Goal: Task Accomplishment & Management: Manage account settings

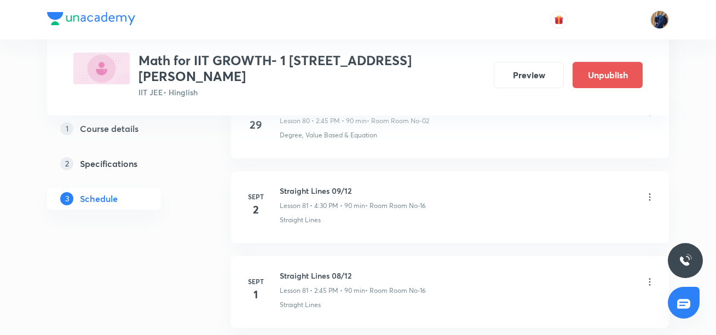
scroll to position [7523, 0]
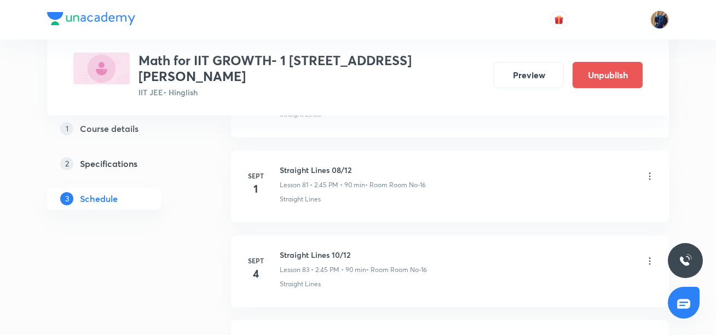
click at [650, 172] on icon at bounding box center [650, 175] width 2 height 7
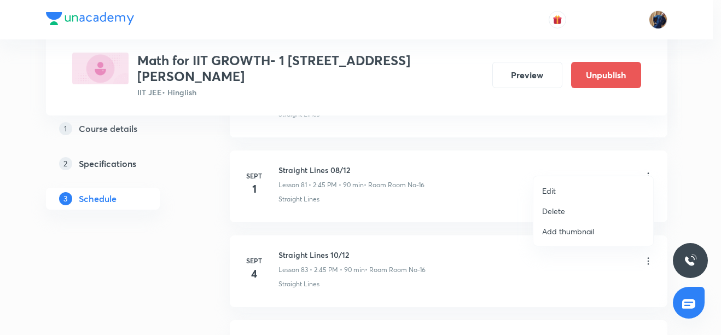
click at [554, 189] on p "Edit" at bounding box center [549, 190] width 14 height 11
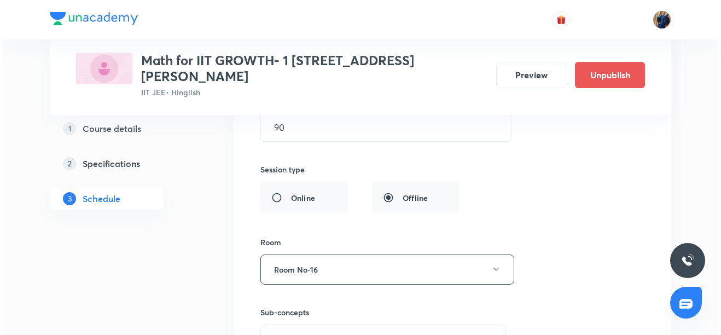
scroll to position [7709, 0]
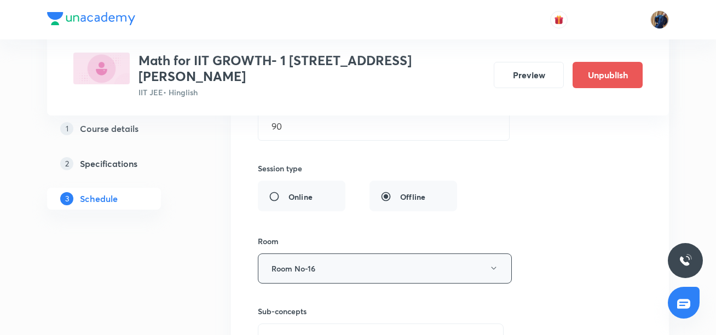
click at [382, 266] on button "Room No-16" at bounding box center [385, 268] width 254 height 30
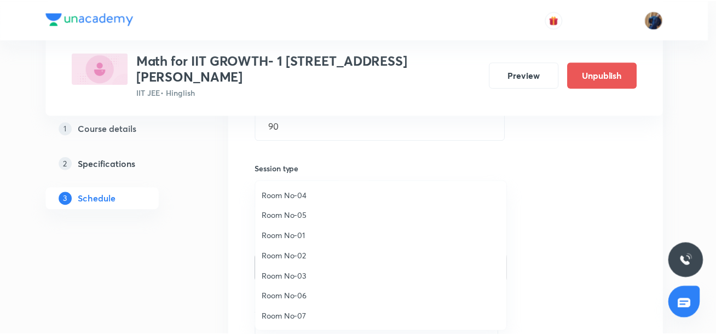
scroll to position [122, 0]
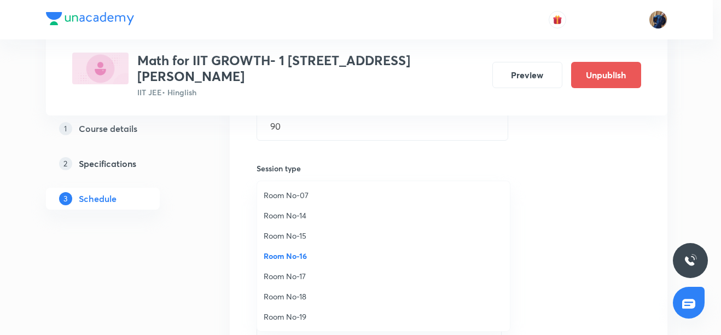
click at [302, 295] on span "Room No-18" at bounding box center [384, 296] width 240 height 11
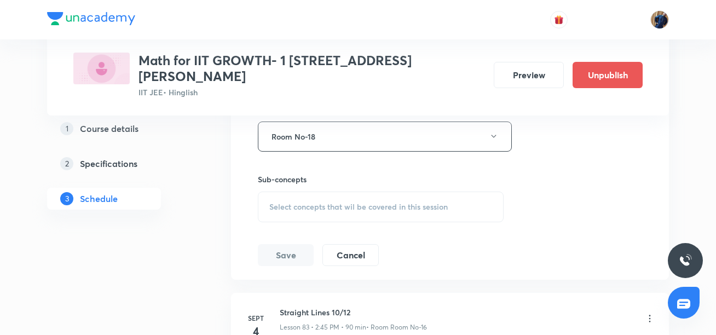
scroll to position [7841, 0]
click at [314, 202] on span "Select concepts that wil be covered in this session" at bounding box center [358, 206] width 178 height 9
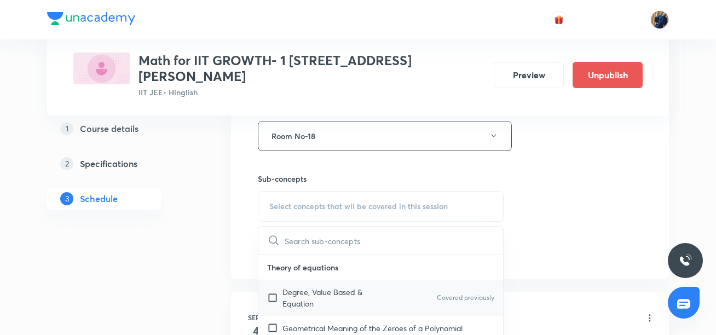
click at [333, 286] on p "Degree, Value Based & Equation" at bounding box center [337, 297] width 111 height 23
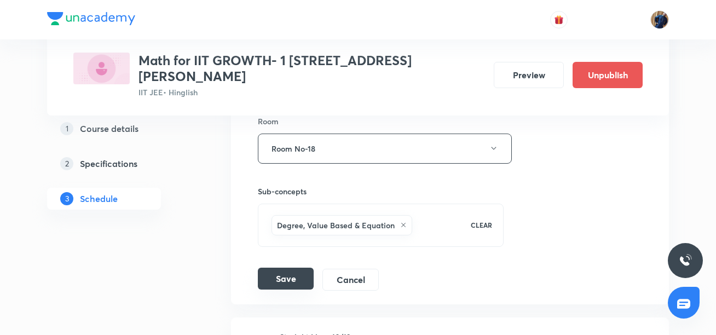
click at [267, 273] on button "Save" at bounding box center [286, 279] width 56 height 22
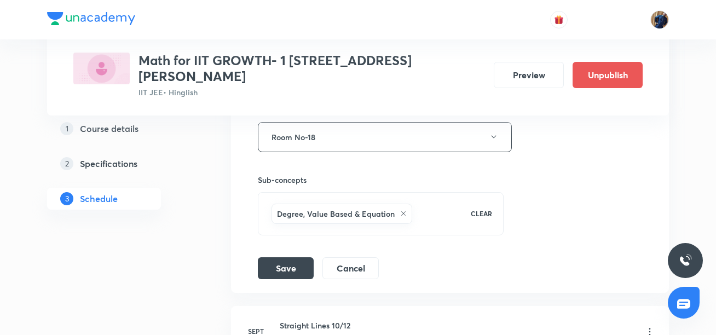
scroll to position [7933, 0]
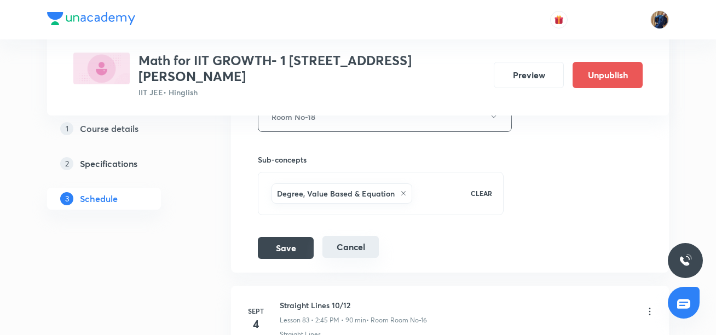
click at [369, 236] on button "Cancel" at bounding box center [350, 247] width 56 height 22
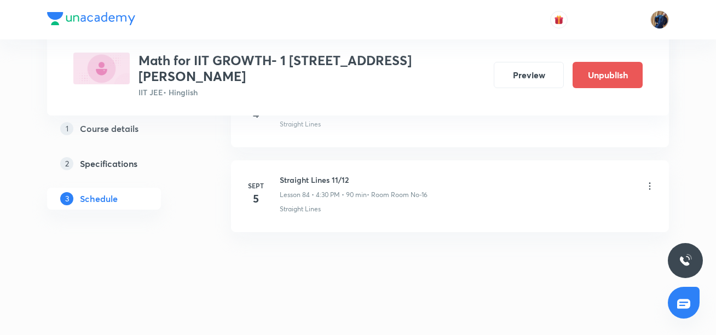
scroll to position [7167, 0]
